Goal: Task Accomplishment & Management: Manage account settings

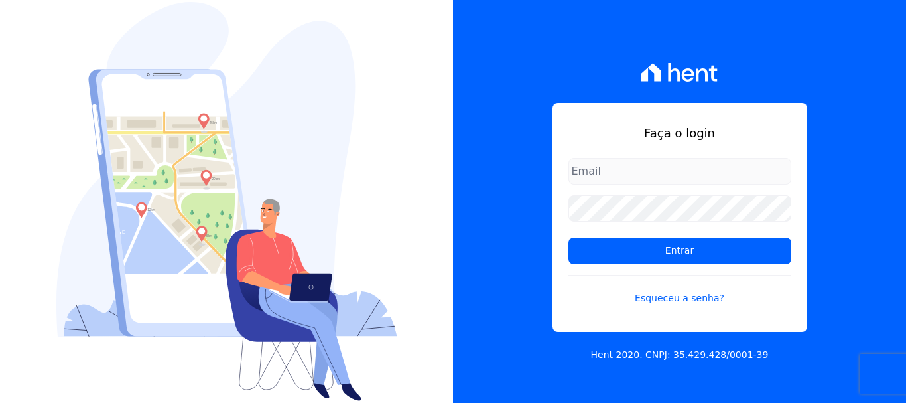
type input "j"
type input "financ.junco@gmail.com"
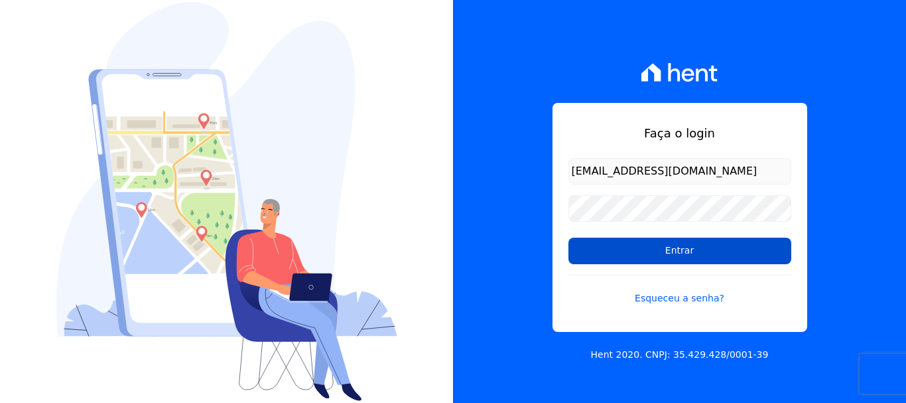
click at [687, 249] on input "Entrar" at bounding box center [679, 250] width 223 height 27
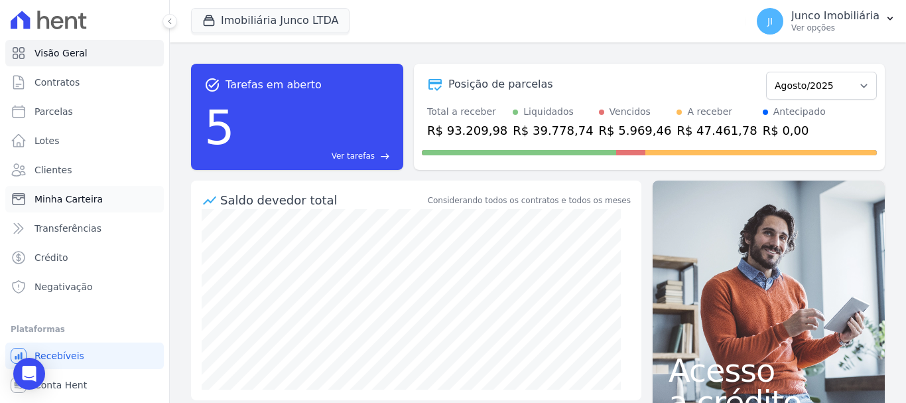
click at [79, 194] on span "Minha Carteira" at bounding box center [68, 198] width 68 height 13
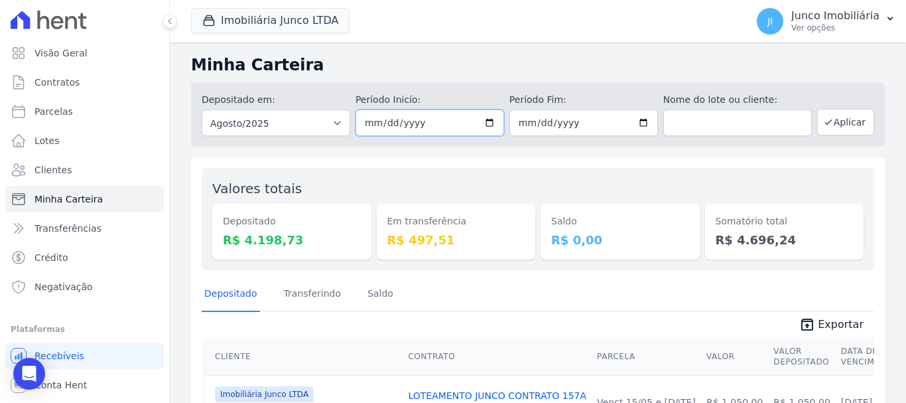
click at [486, 119] on input "[DATE]" at bounding box center [430, 122] width 149 height 27
type input "[DATE]"
click at [638, 119] on input "[DATE]" at bounding box center [583, 122] width 149 height 27
type input "[DATE]"
click at [842, 127] on button "Aplicar" at bounding box center [845, 122] width 57 height 27
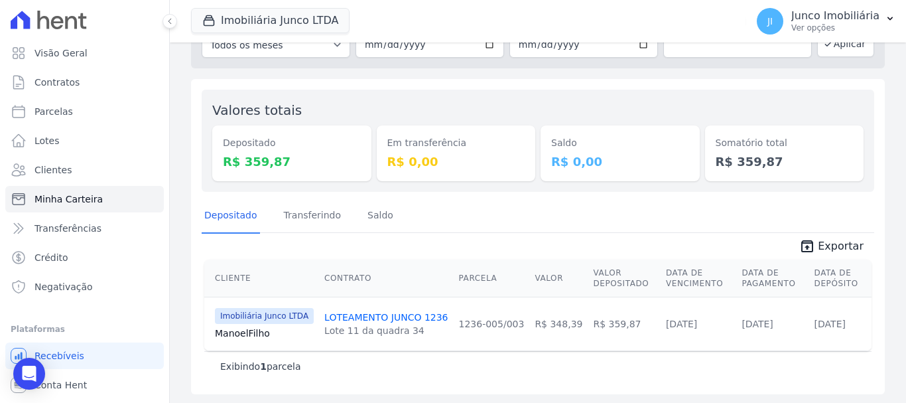
scroll to position [80, 0]
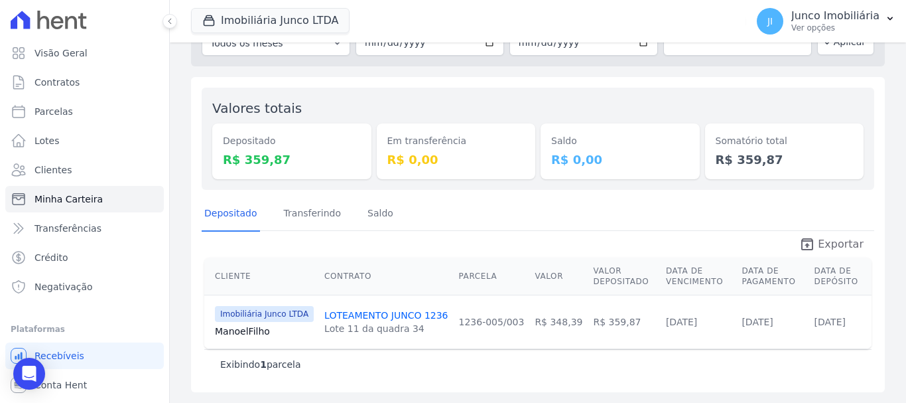
click at [837, 245] on span "Exportar" at bounding box center [841, 244] width 46 height 16
click at [820, 27] on p "Ver opções" at bounding box center [835, 28] width 88 height 11
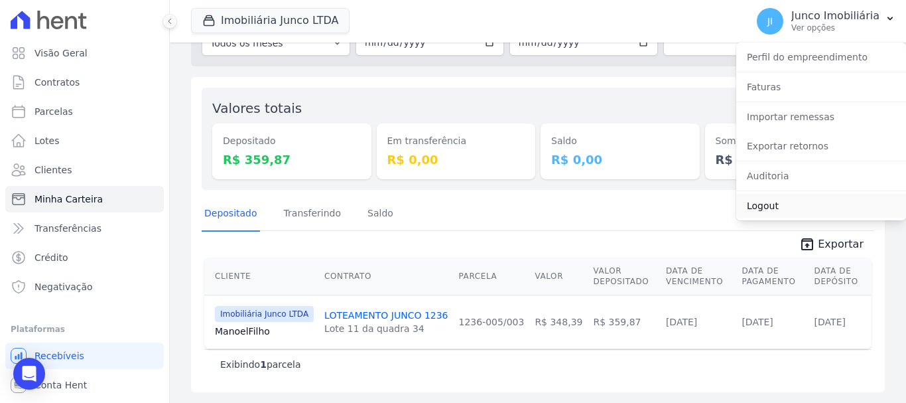
click at [763, 204] on link "Logout" at bounding box center [821, 206] width 170 height 24
